Goal: Entertainment & Leisure: Consume media (video, audio)

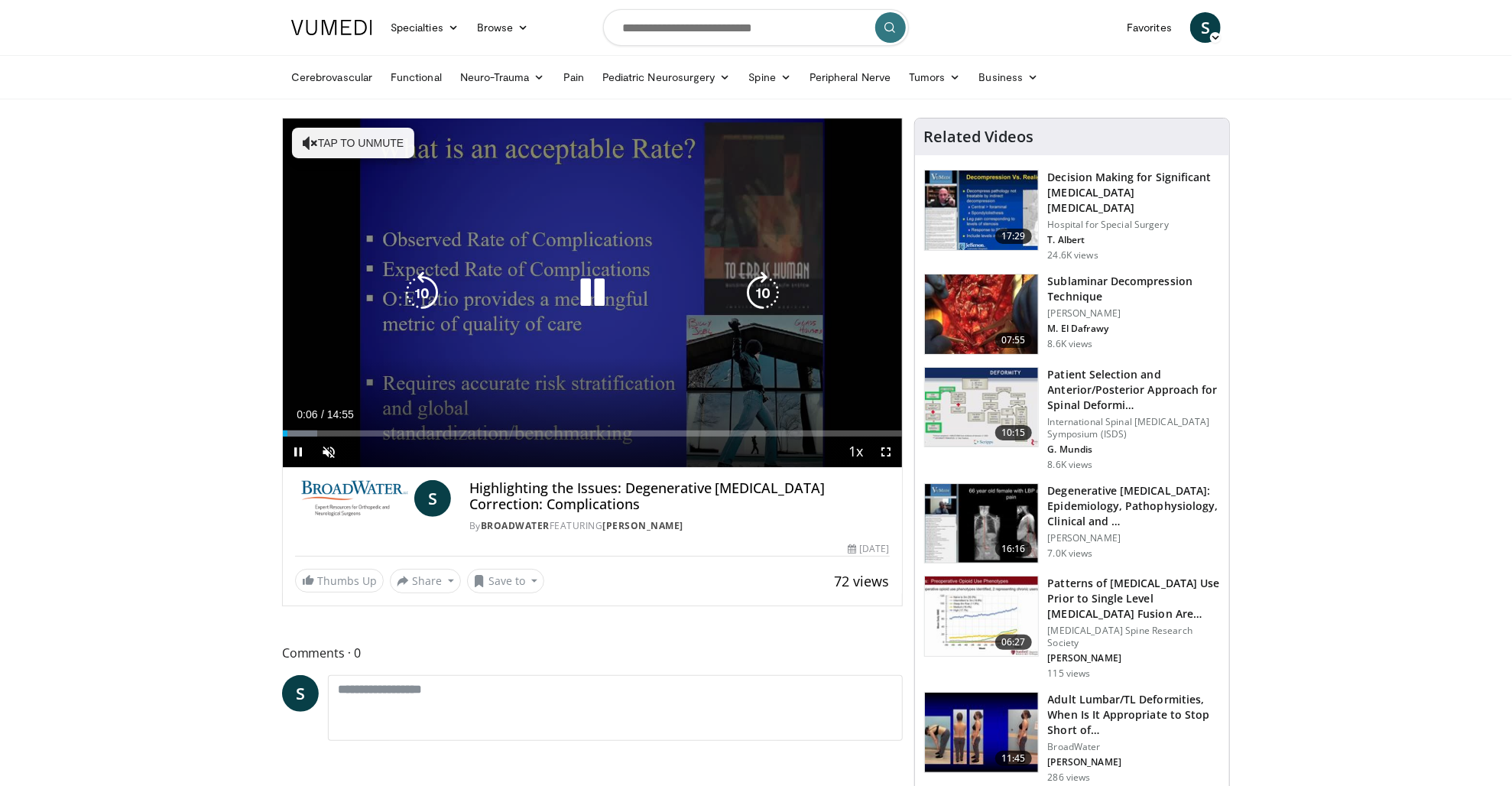
click at [307, 138] on icon "Video Player" at bounding box center [310, 143] width 15 height 15
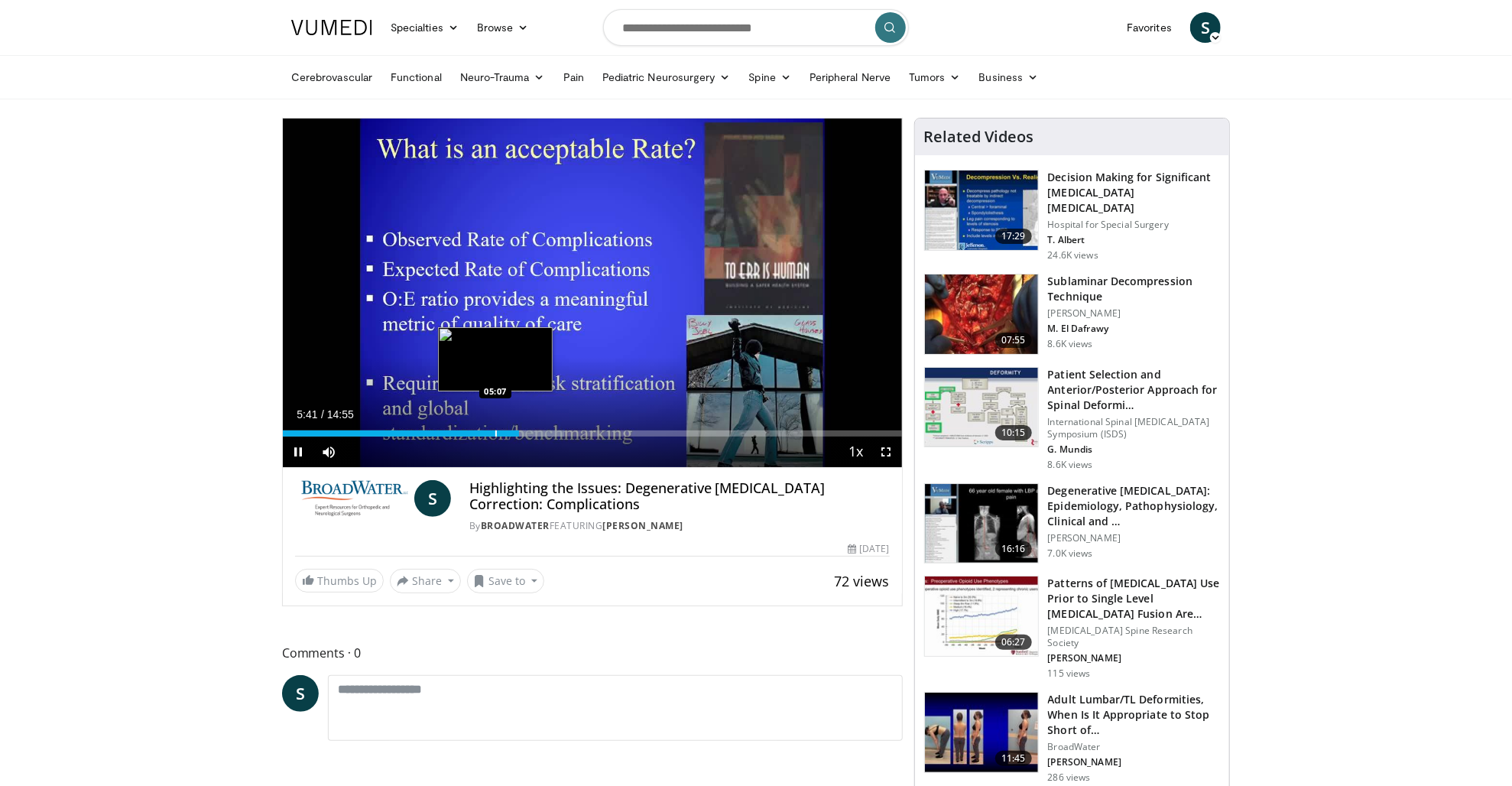
click at [495, 429] on div "Loaded : 45.43% 05:41 05:07" at bounding box center [592, 430] width 619 height 14
click at [296, 449] on span "Video Player" at bounding box center [298, 452] width 31 height 31
click at [539, 431] on div "Loaded : 41.37% 06:10 06:10" at bounding box center [592, 433] width 619 height 6
click at [294, 448] on span "Video Player" at bounding box center [298, 452] width 31 height 31
click at [300, 448] on span "Video Player" at bounding box center [298, 452] width 31 height 31
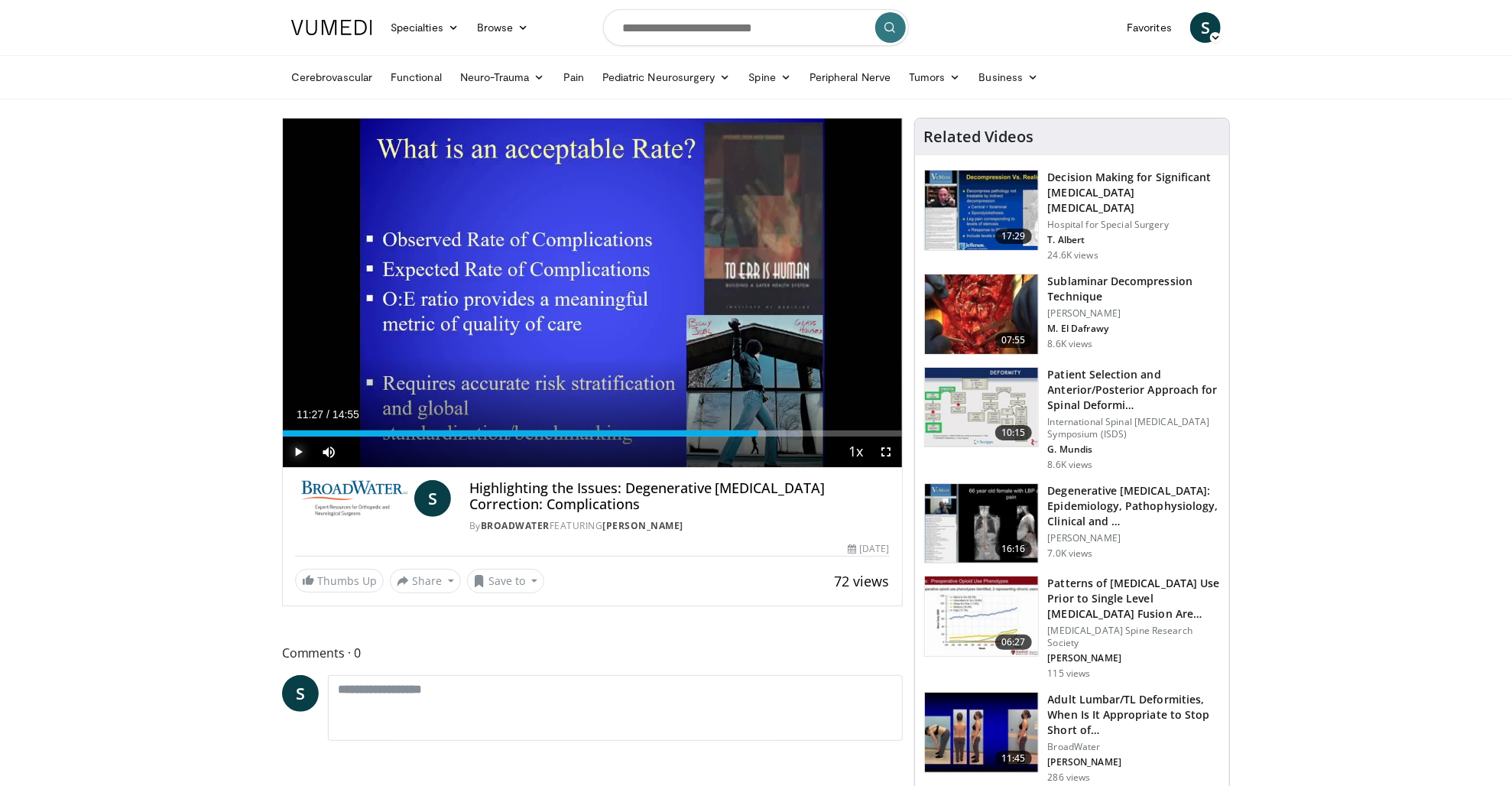
click at [298, 449] on span "Video Player" at bounding box center [298, 452] width 31 height 31
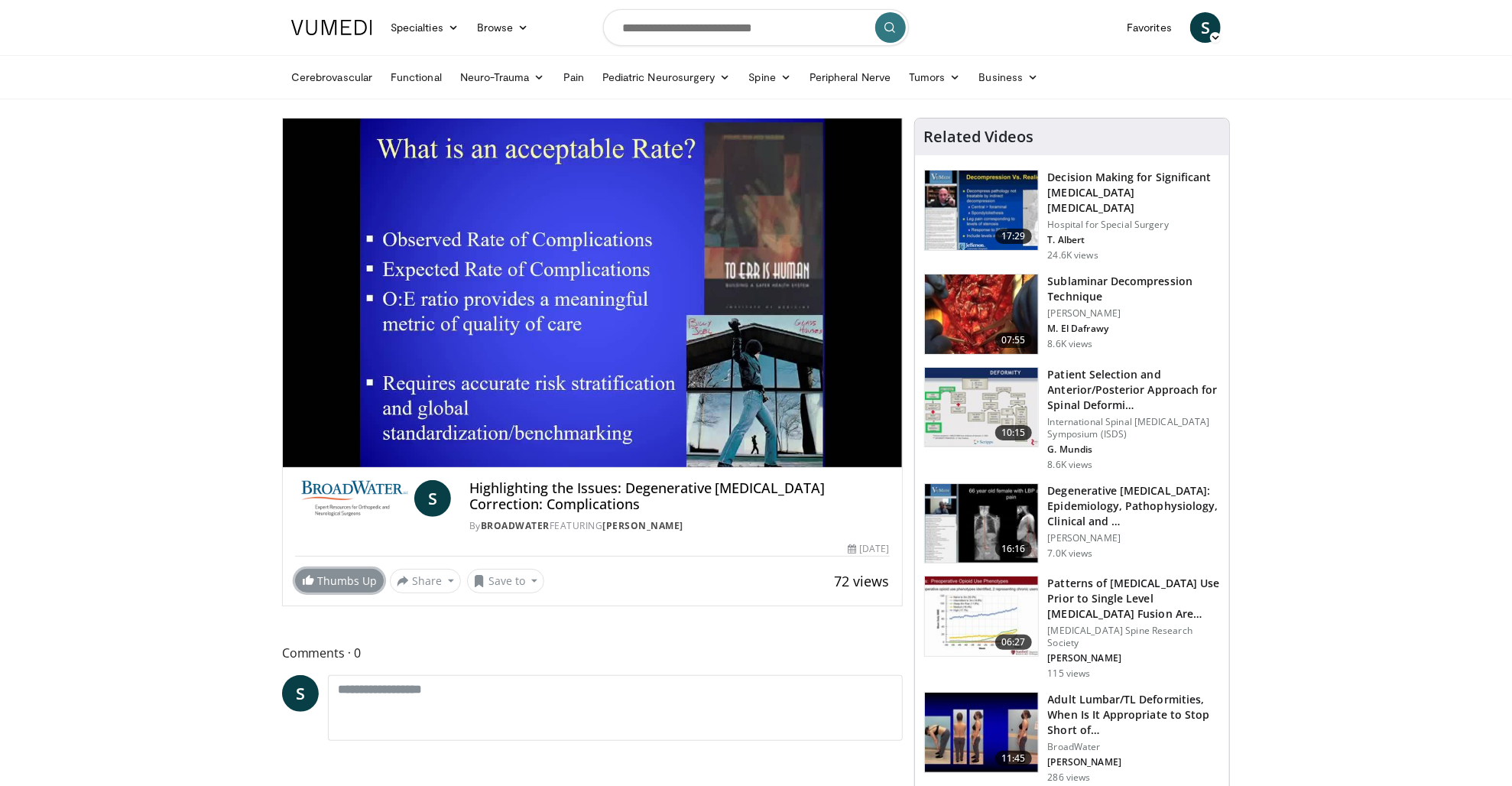
click at [326, 577] on link "Thumbs Up" at bounding box center [339, 580] width 88 height 23
